Goal: Navigation & Orientation: Find specific page/section

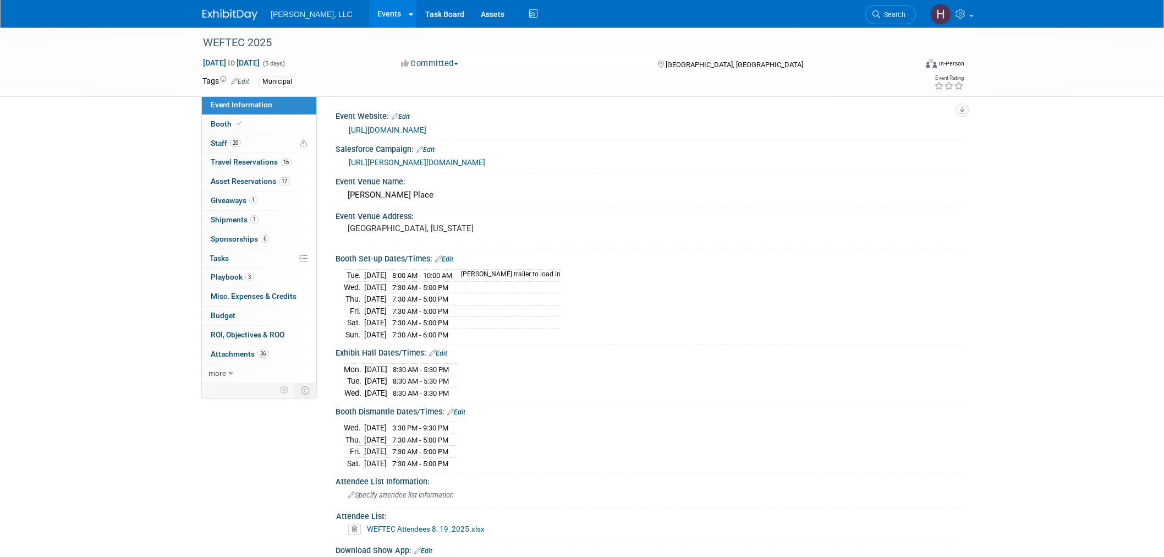
select select "Municipal"
click at [369, 8] on link "Events" at bounding box center [389, 14] width 40 height 28
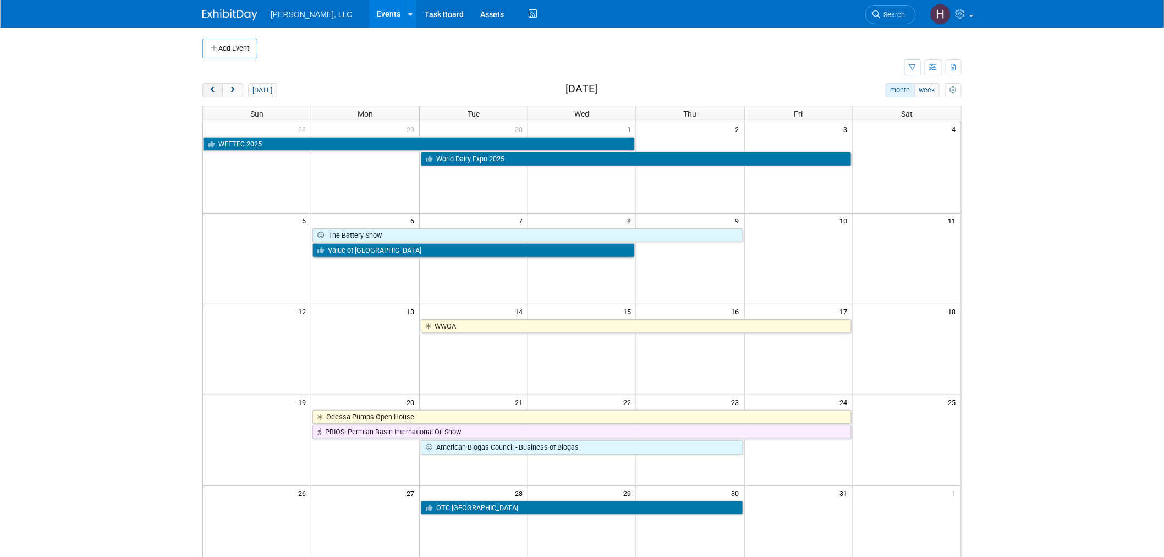
click at [206, 91] on button "prev" at bounding box center [212, 90] width 20 height 14
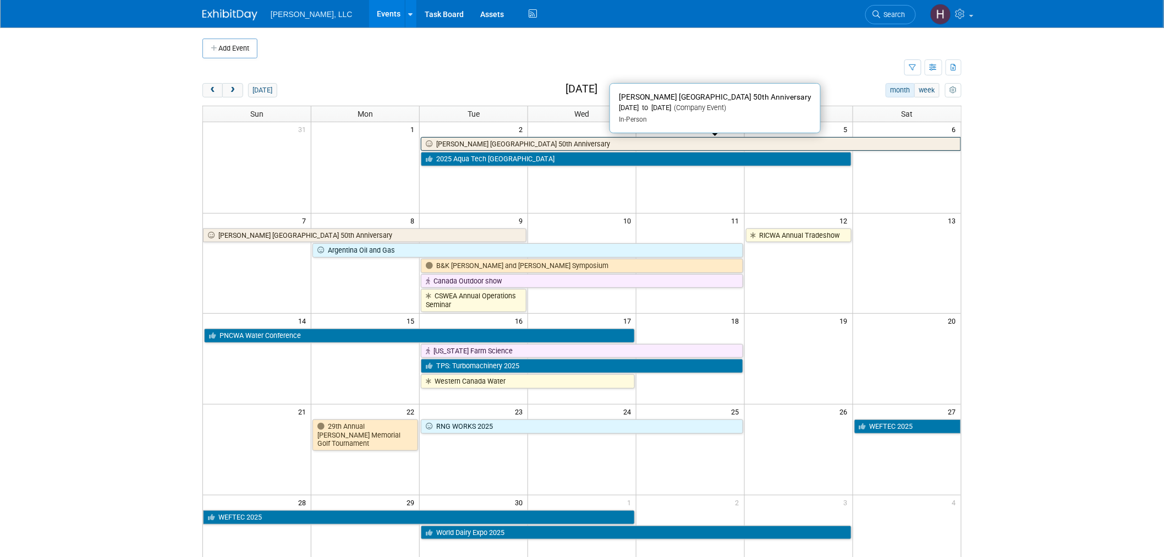
click at [443, 140] on link "Boerger Germany 50th Anniversary" at bounding box center [691, 144] width 540 height 14
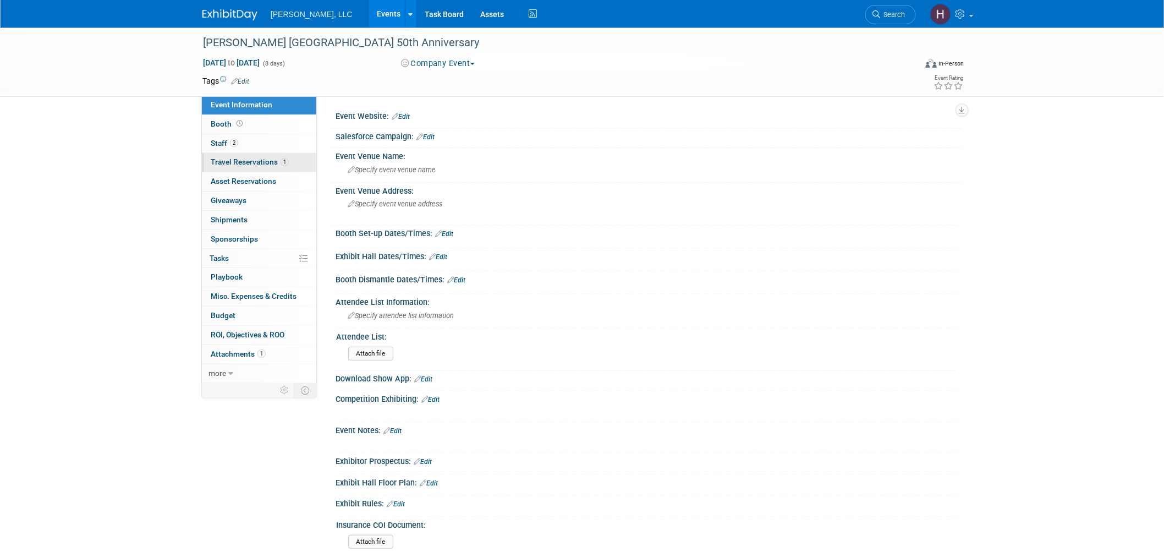
click at [259, 161] on span "Travel Reservations 1" at bounding box center [250, 161] width 78 height 9
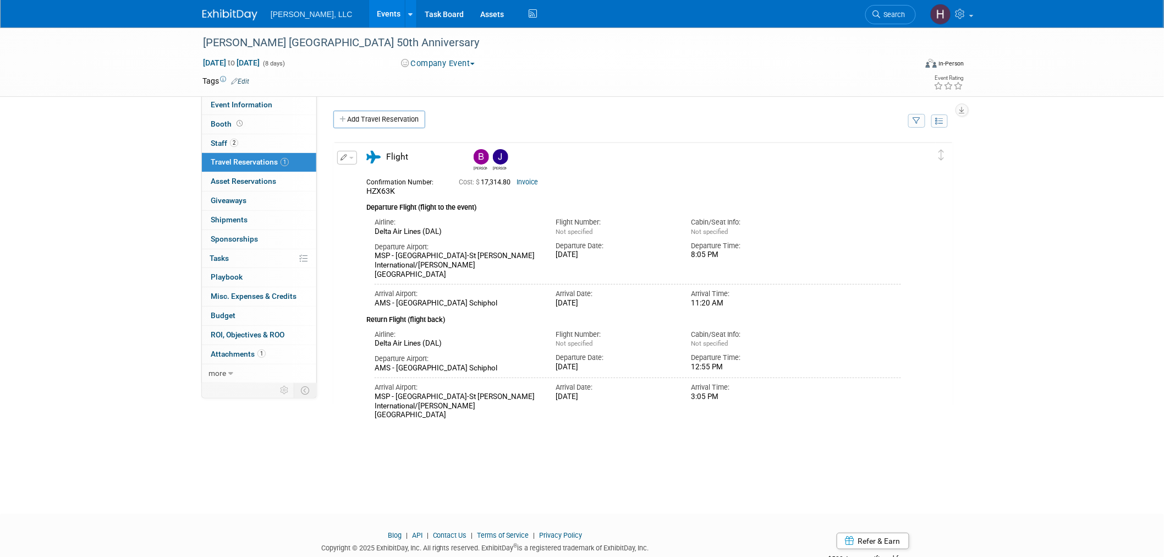
click at [369, 9] on link "Events" at bounding box center [389, 14] width 40 height 28
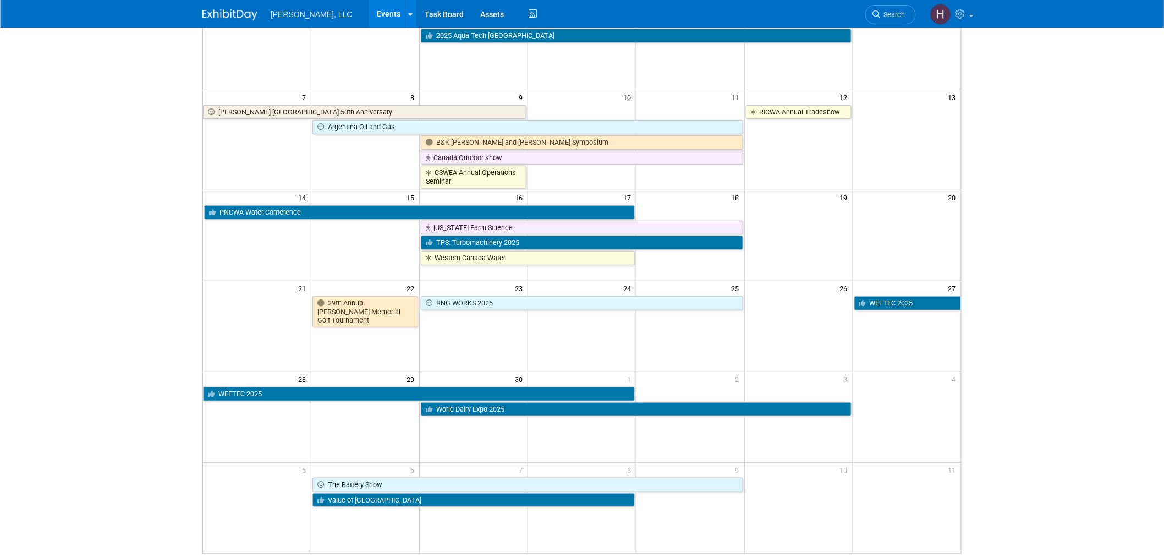
scroll to position [179, 0]
